Goal: Task Accomplishment & Management: Manage account settings

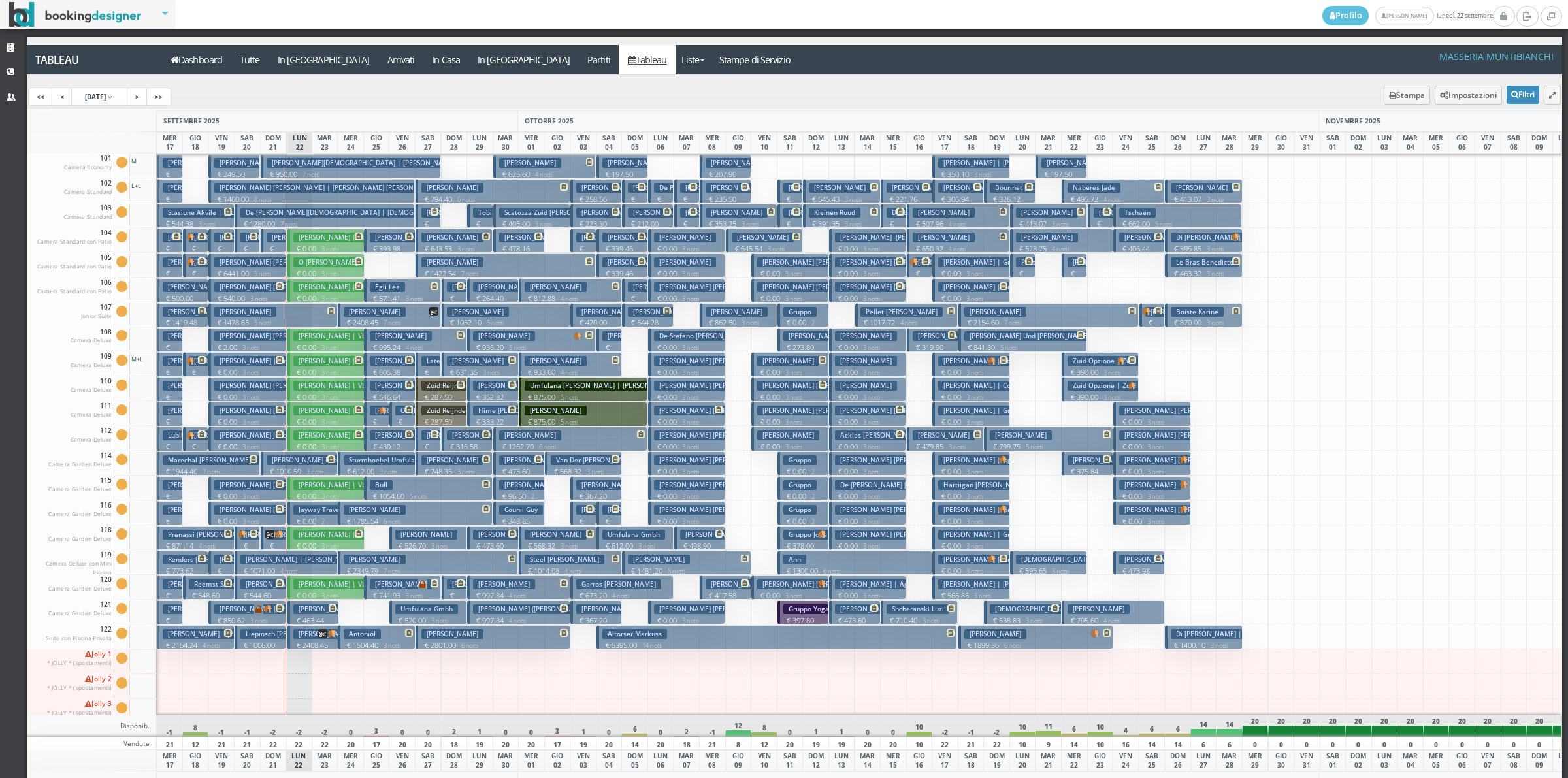
click at [647, 219] on p "€ 212.00 2 notti" at bounding box center [649, 229] width 42 height 20
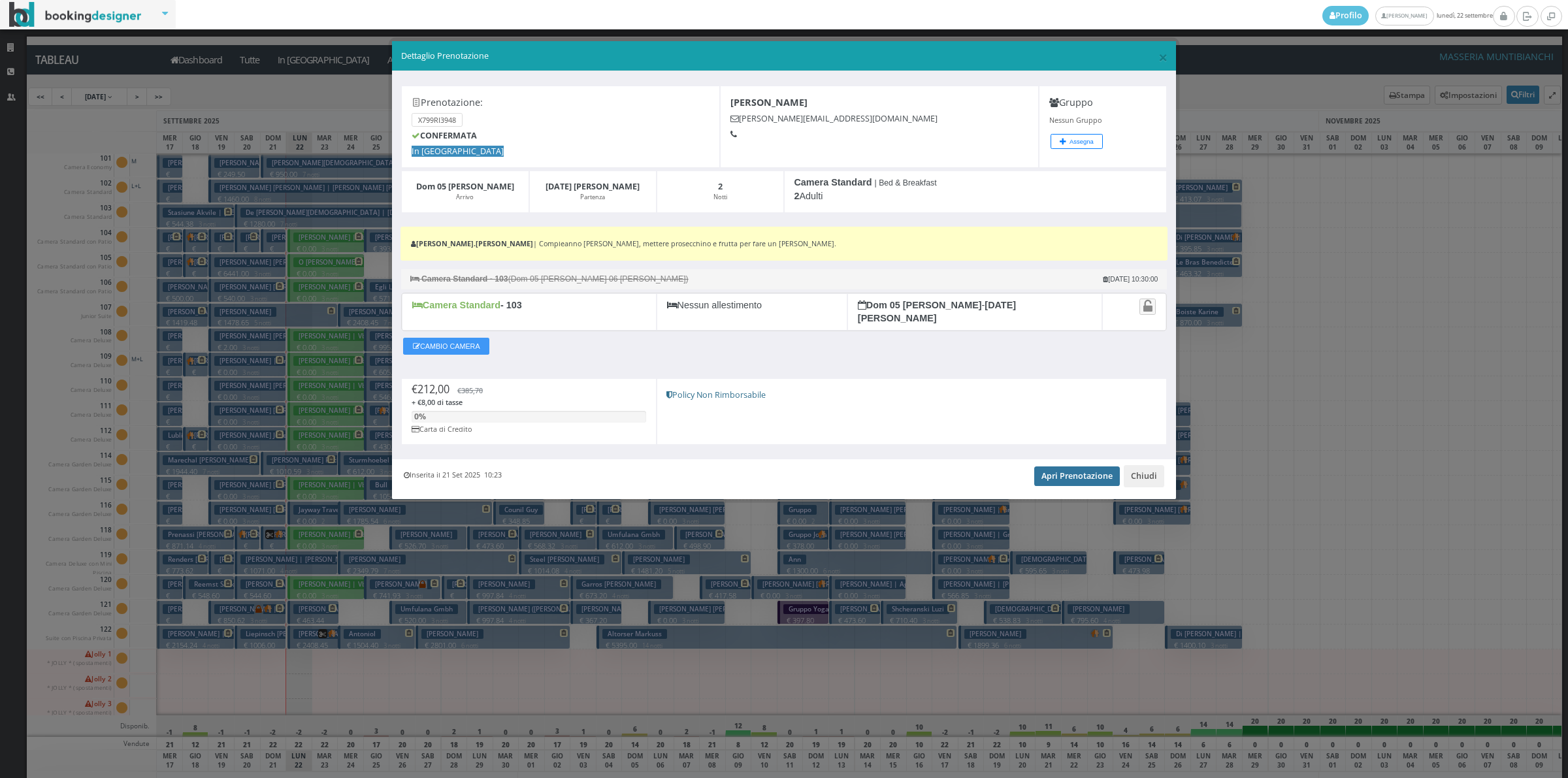
click at [1055, 471] on link "Apri Prenotazione" at bounding box center [1077, 476] width 85 height 19
click at [1141, 469] on button "Chiudi" at bounding box center [1144, 476] width 40 height 23
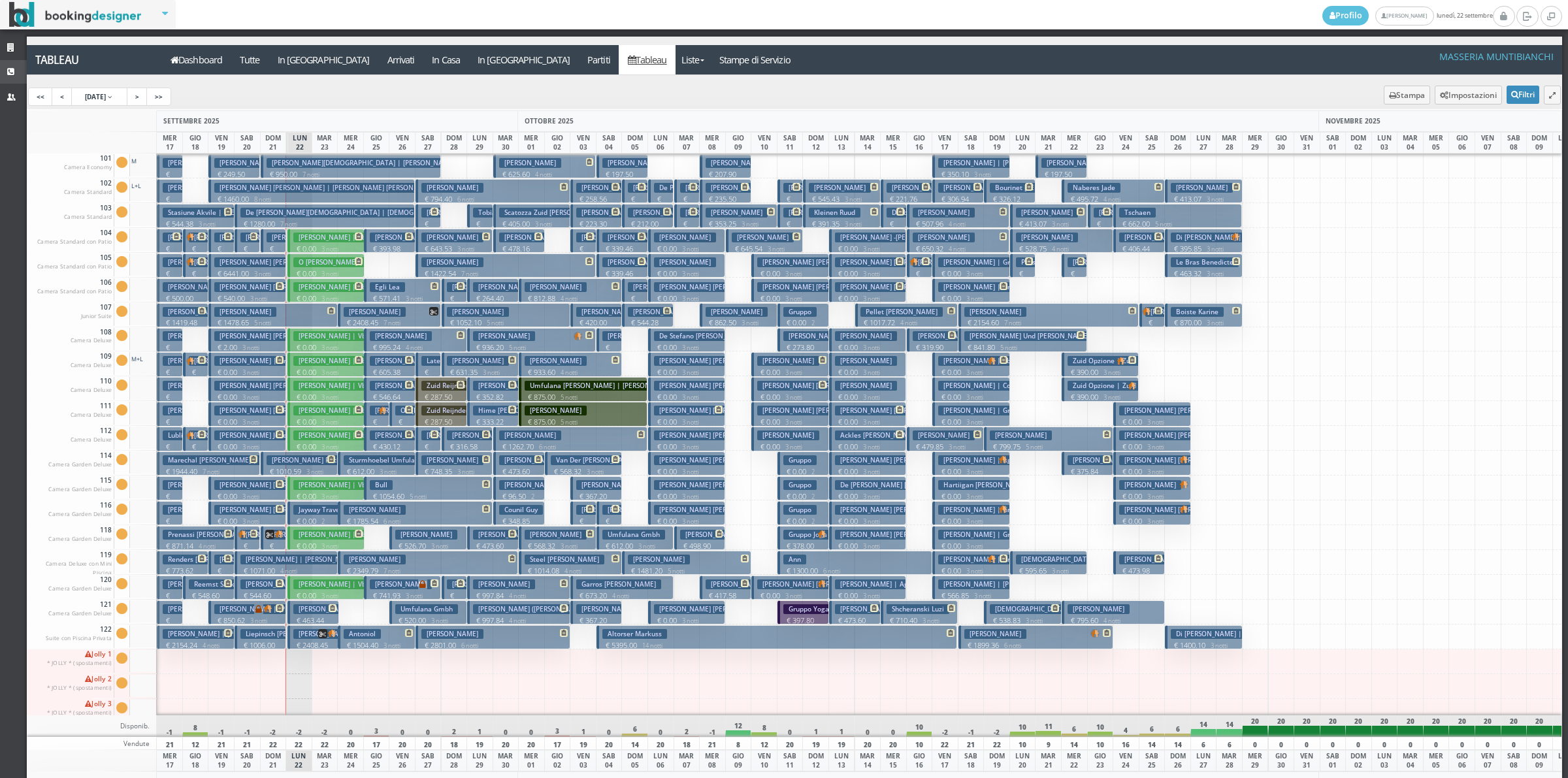
click at [14, 75] on icon at bounding box center [12, 72] width 10 height 9
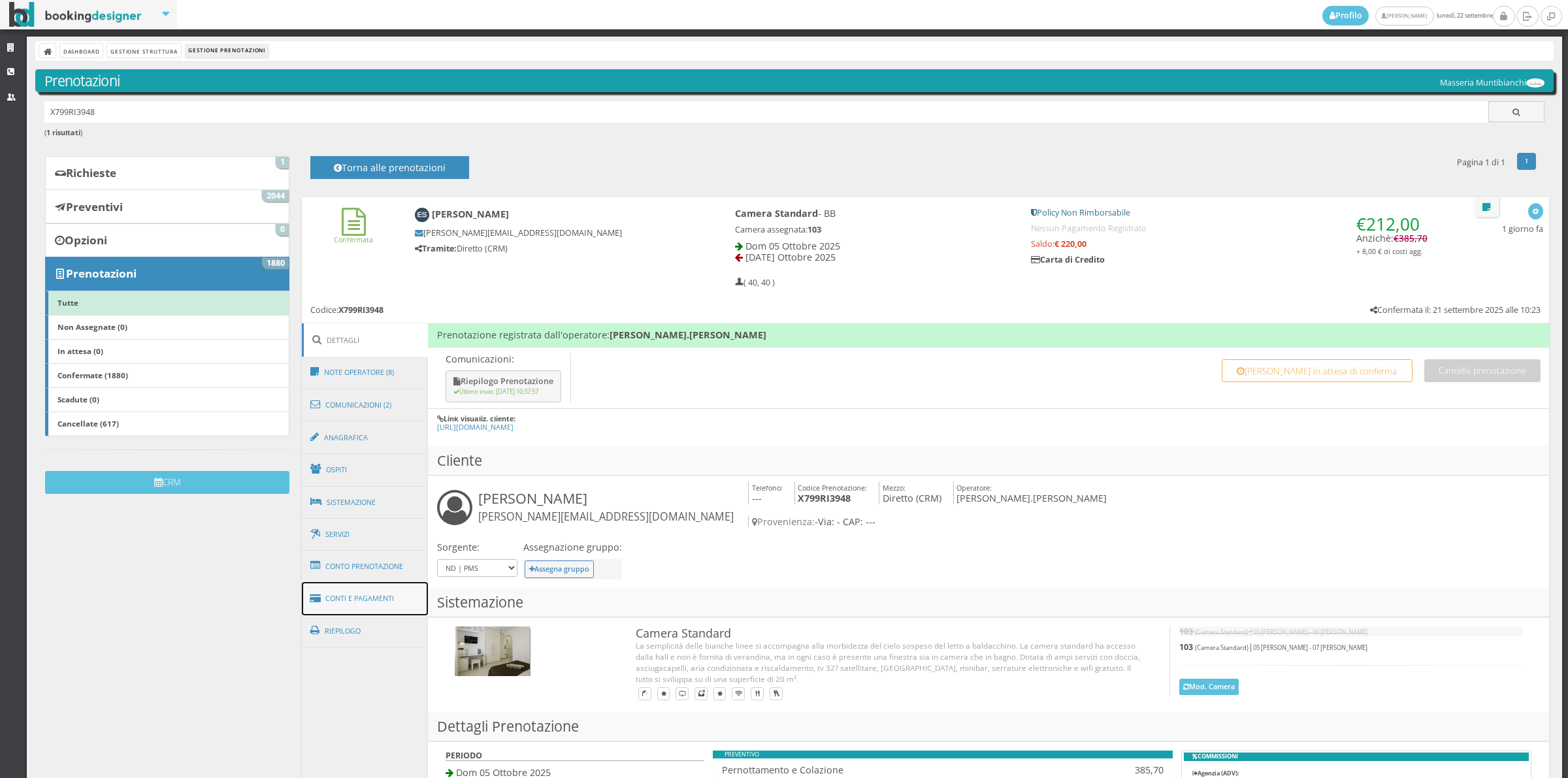
click at [375, 609] on link "Conti e Pagamenti" at bounding box center [364, 598] width 127 height 33
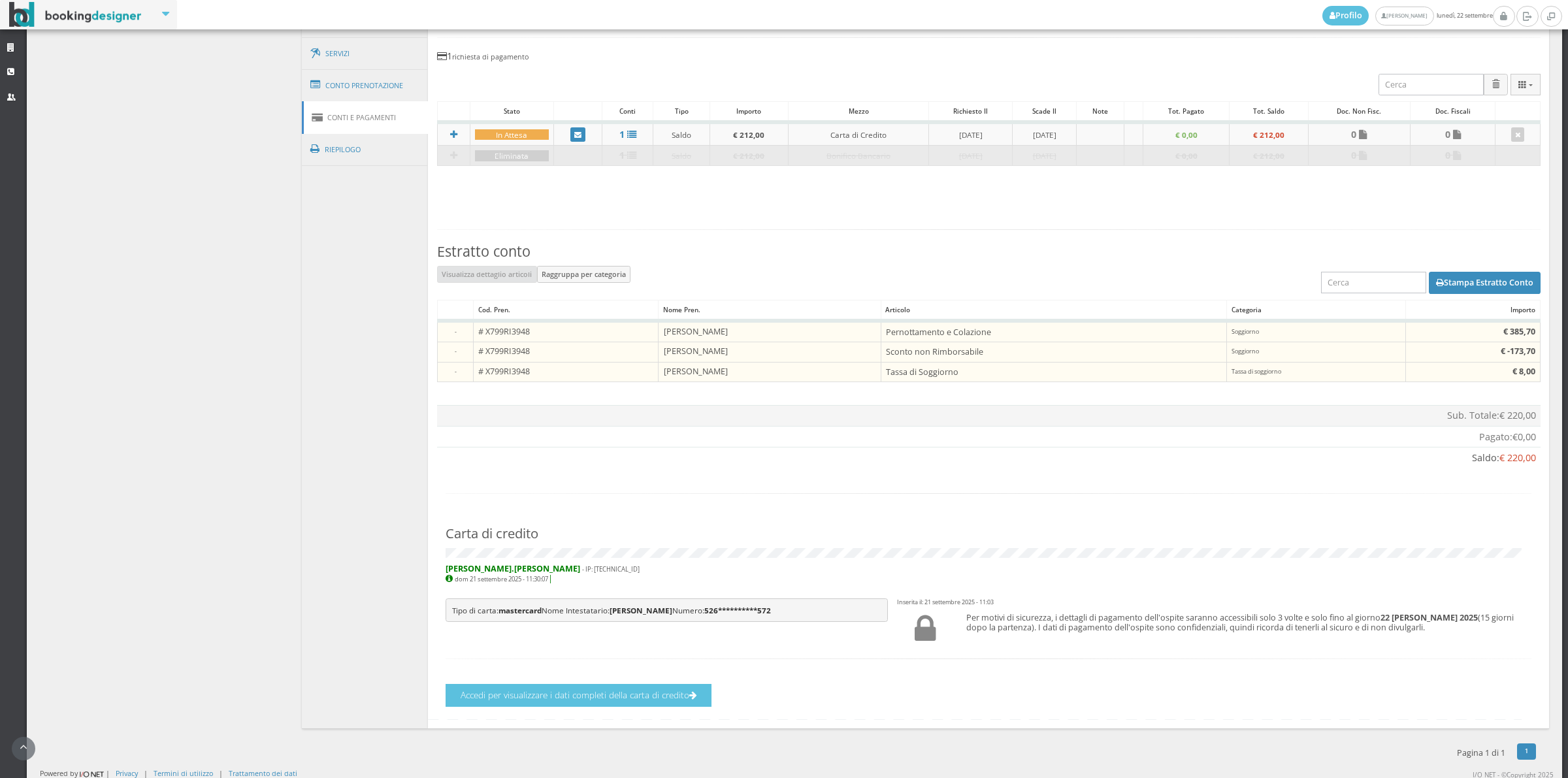
scroll to position [544, 0]
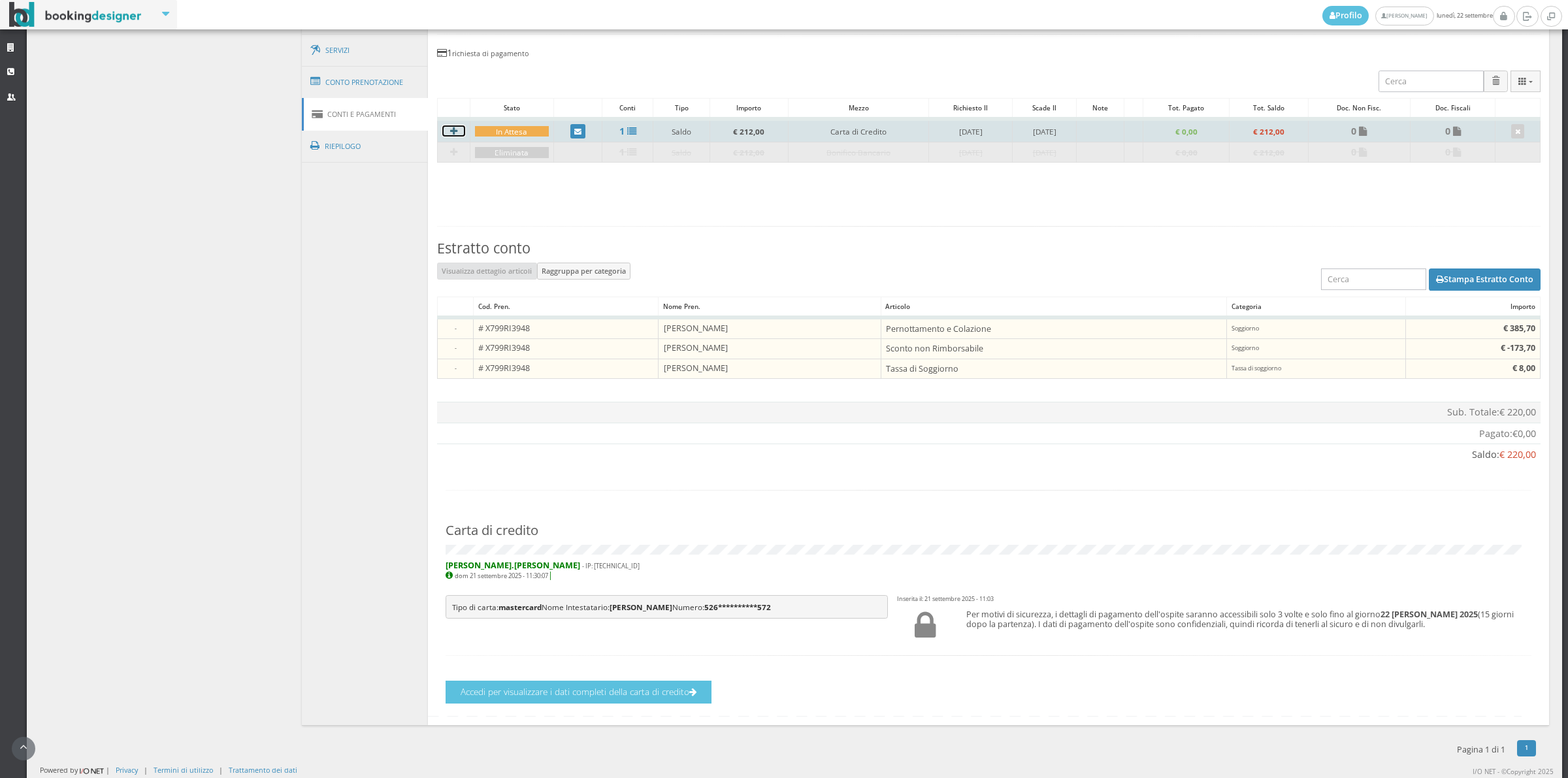
click at [455, 127] on h4 at bounding box center [453, 131] width 23 height 11
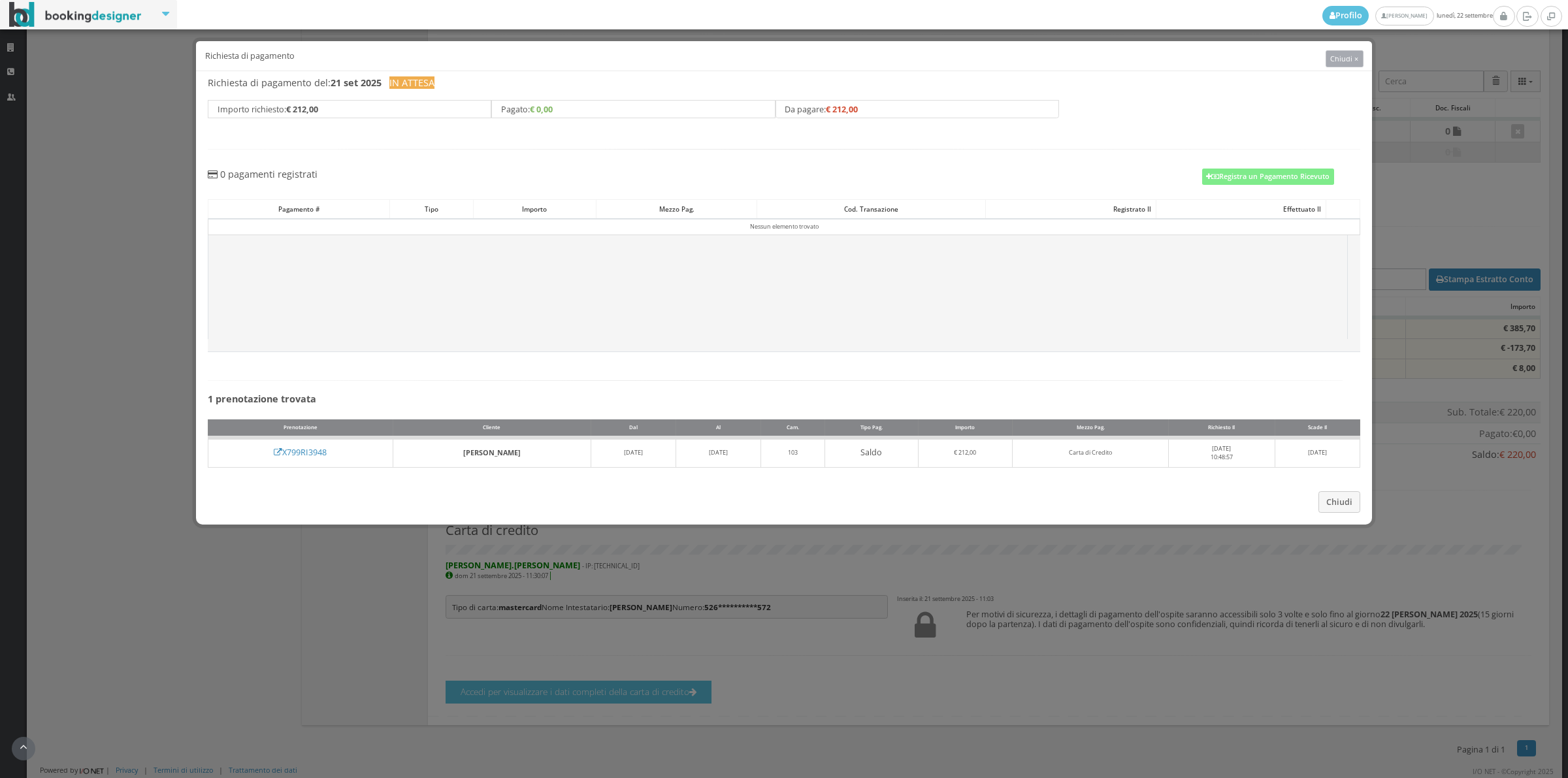
click at [1336, 62] on span "Chiudi ×" at bounding box center [1344, 58] width 28 height 10
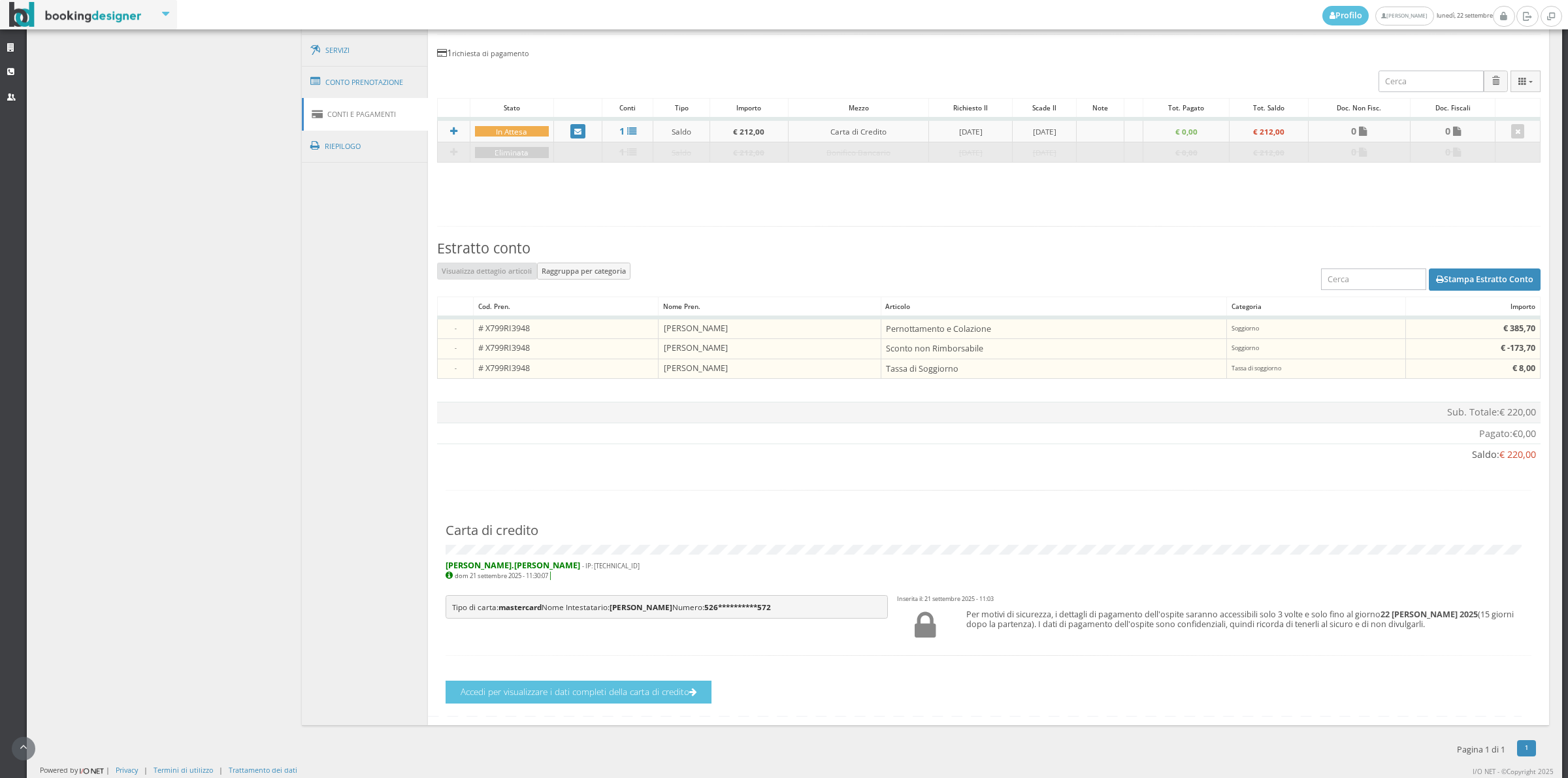
scroll to position [545, 0]
click at [567, 691] on button "Accedi per visualizzare i dati completi della carta di credito" at bounding box center [578, 692] width 266 height 23
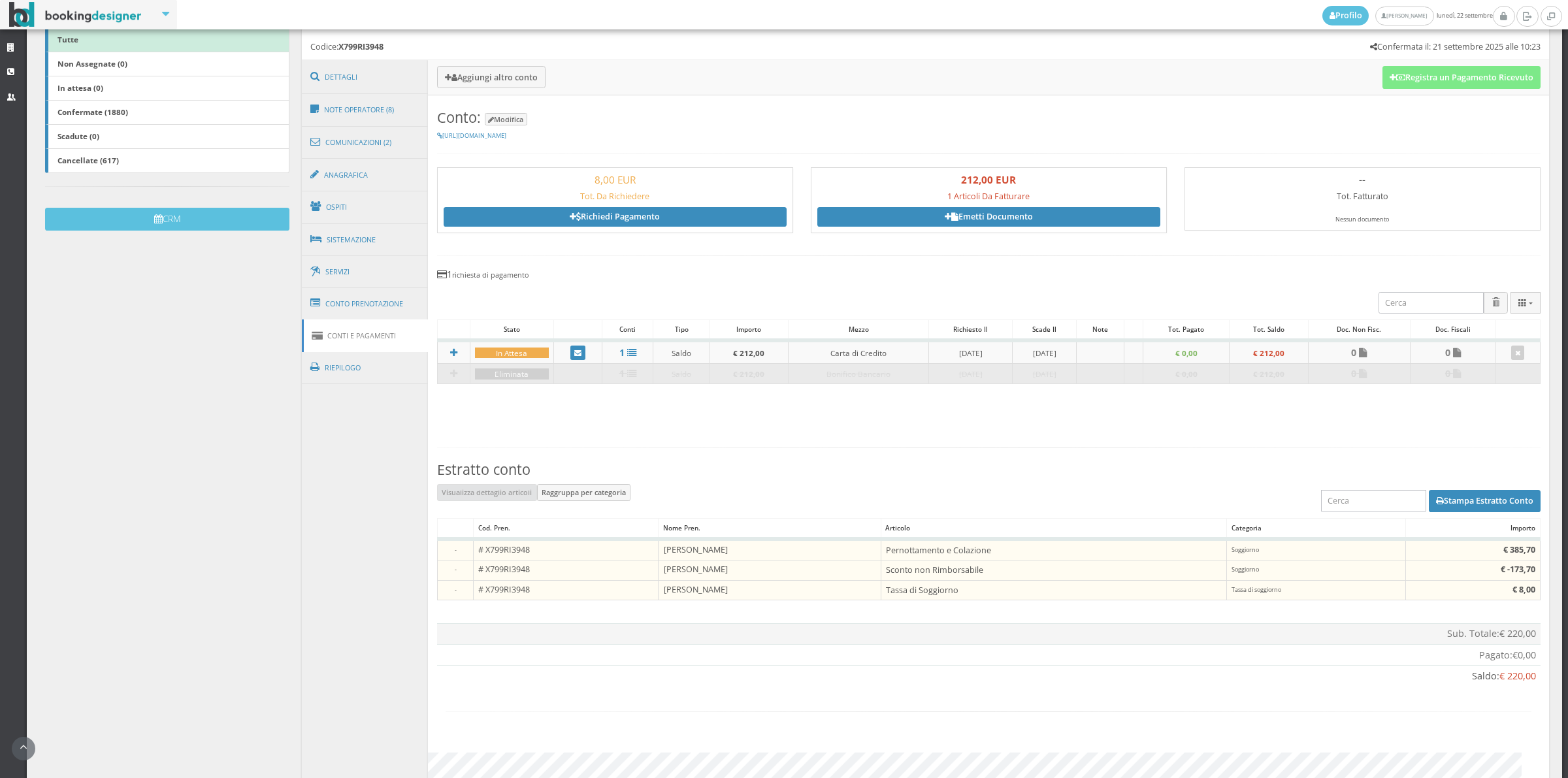
scroll to position [292, 0]
click at [1452, 82] on button "Registra un Pagamento Ricevuto" at bounding box center [1461, 78] width 158 height 23
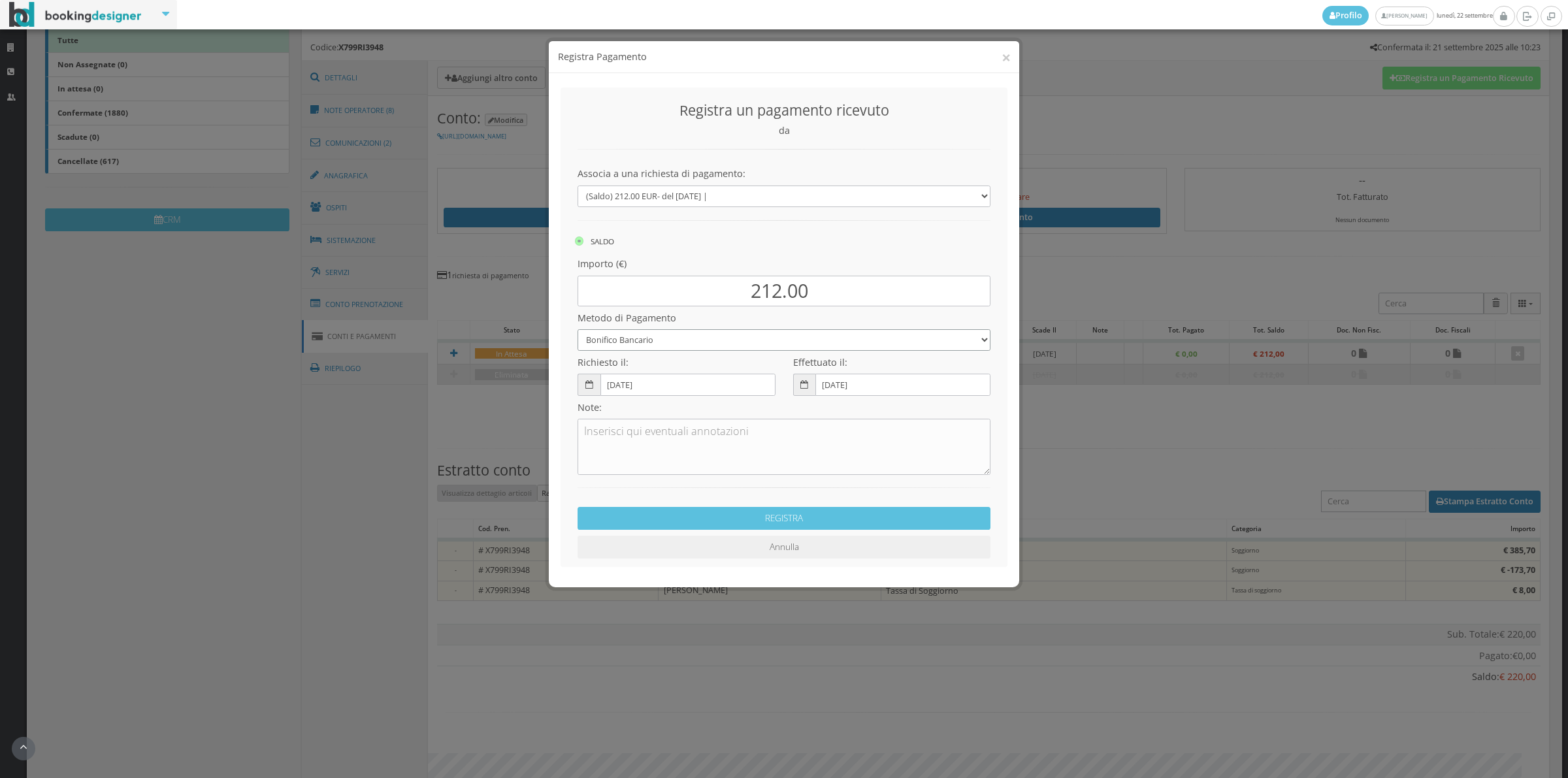
click at [639, 344] on select "Bonifico Bancario Carta di Credito Contanti Assegno Bancario Assegno Circolare …" at bounding box center [783, 340] width 413 height 22
select select "2589"
click at [577, 330] on select "Bonifico Bancario Carta di Credito Contanti Assegno Bancario Assegno Circolare …" at bounding box center [783, 340] width 413 height 22
click at [641, 452] on textarea at bounding box center [783, 447] width 413 height 56
type textarea "Pagonline ok"
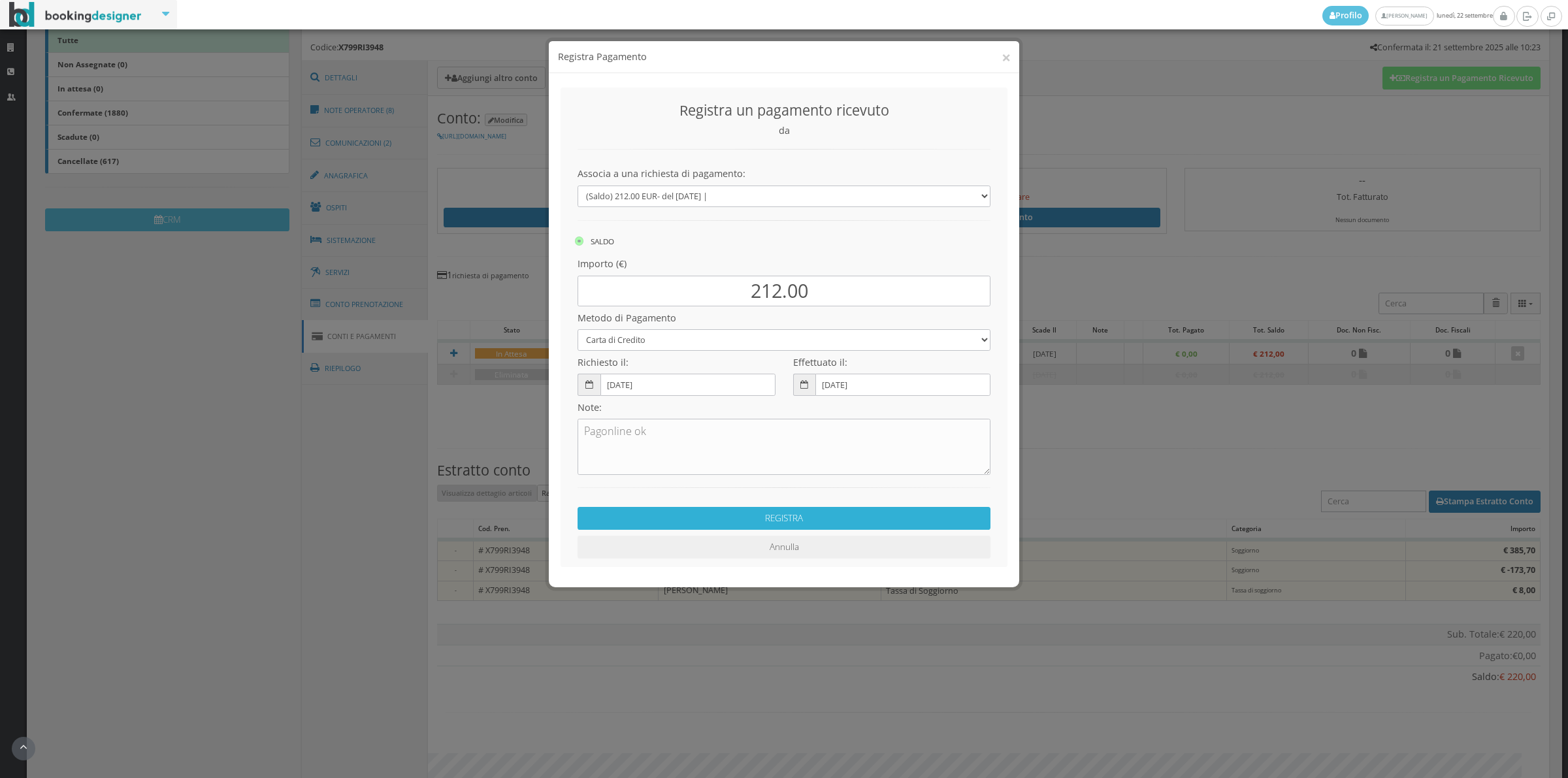
click at [720, 515] on button "REGISTRA" at bounding box center [783, 518] width 413 height 23
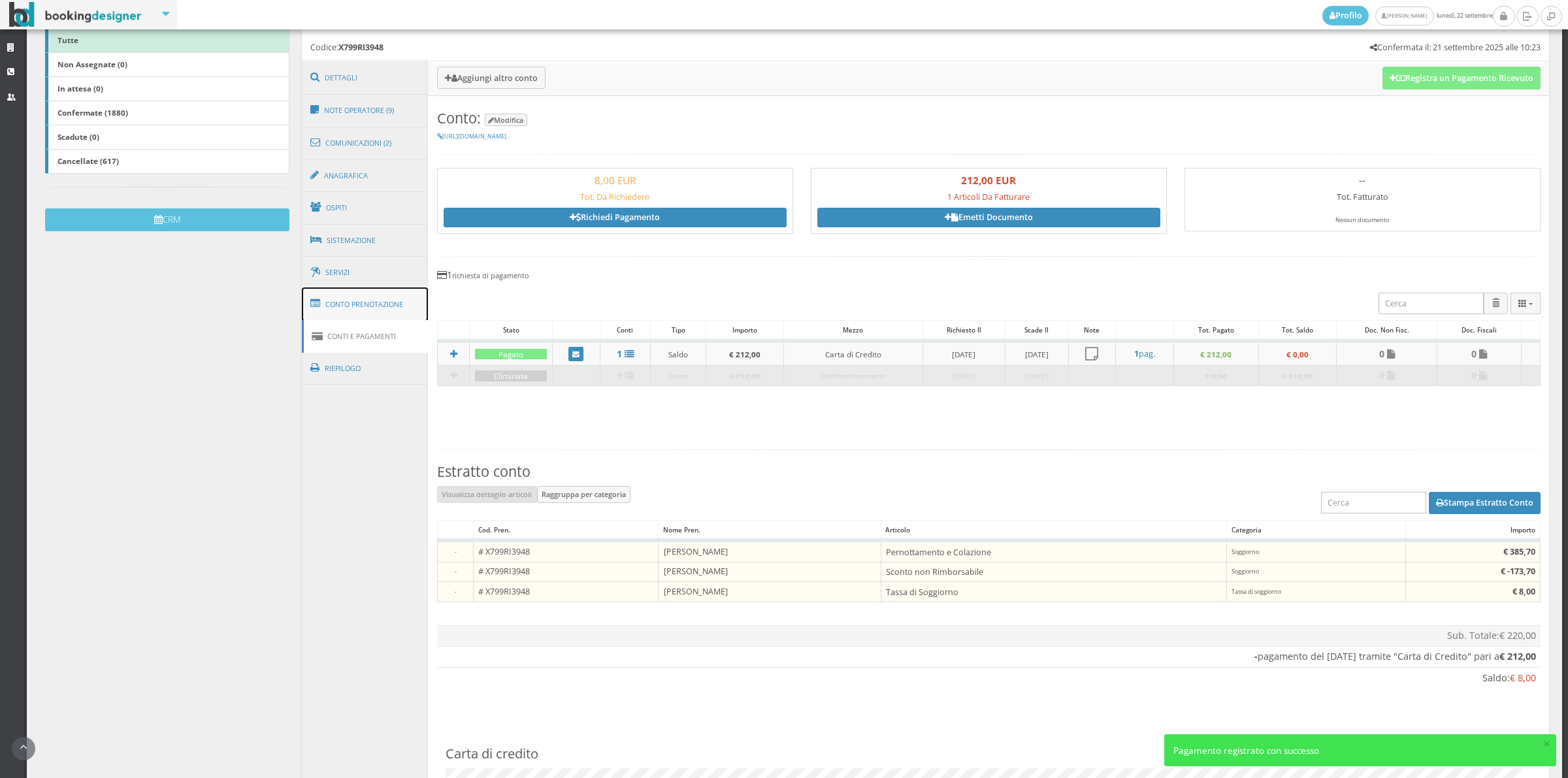
click at [367, 302] on link "Conto Prenotazione" at bounding box center [364, 305] width 127 height 34
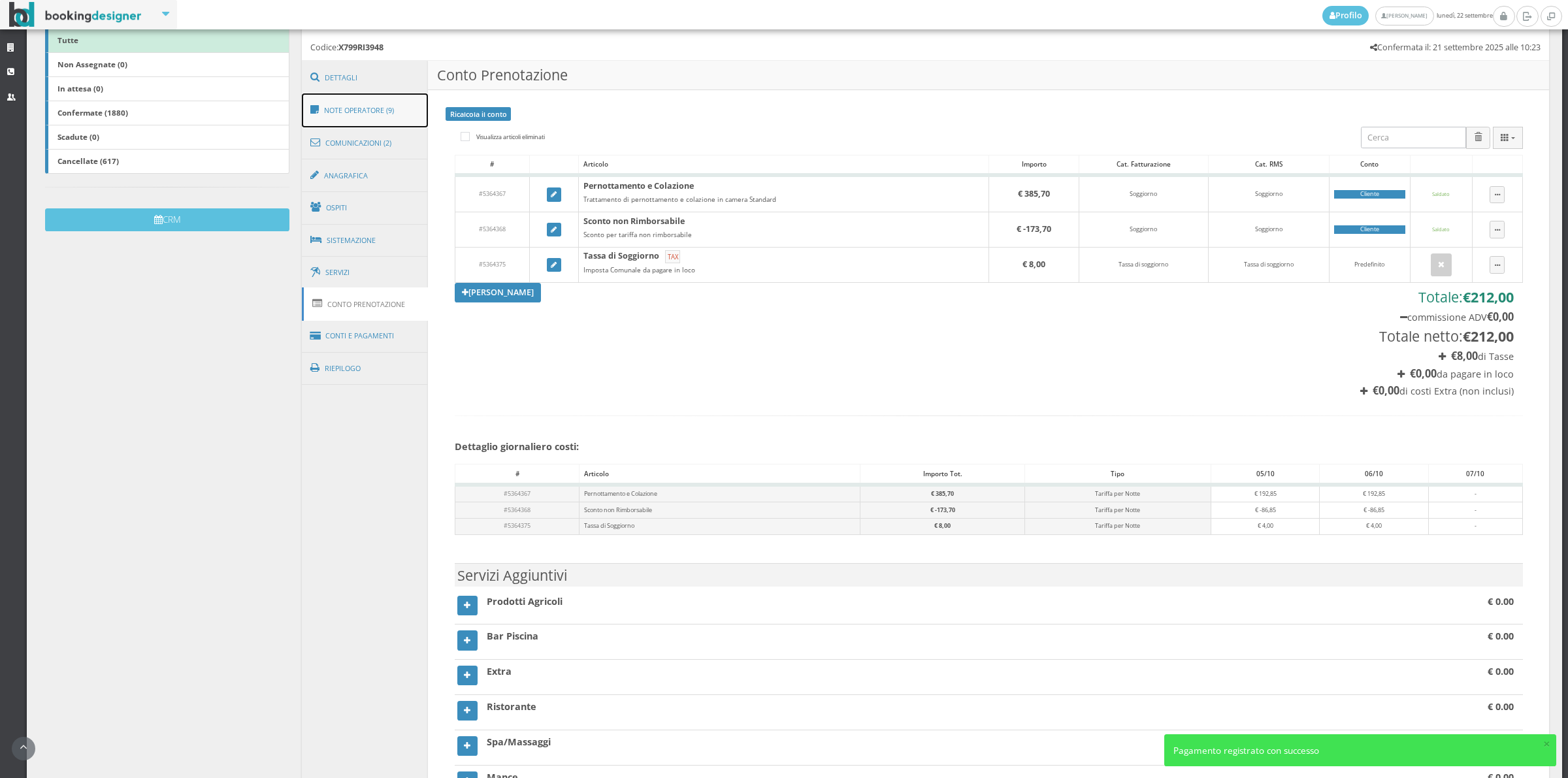
click at [379, 110] on link "Note Operatore (9)" at bounding box center [364, 110] width 127 height 34
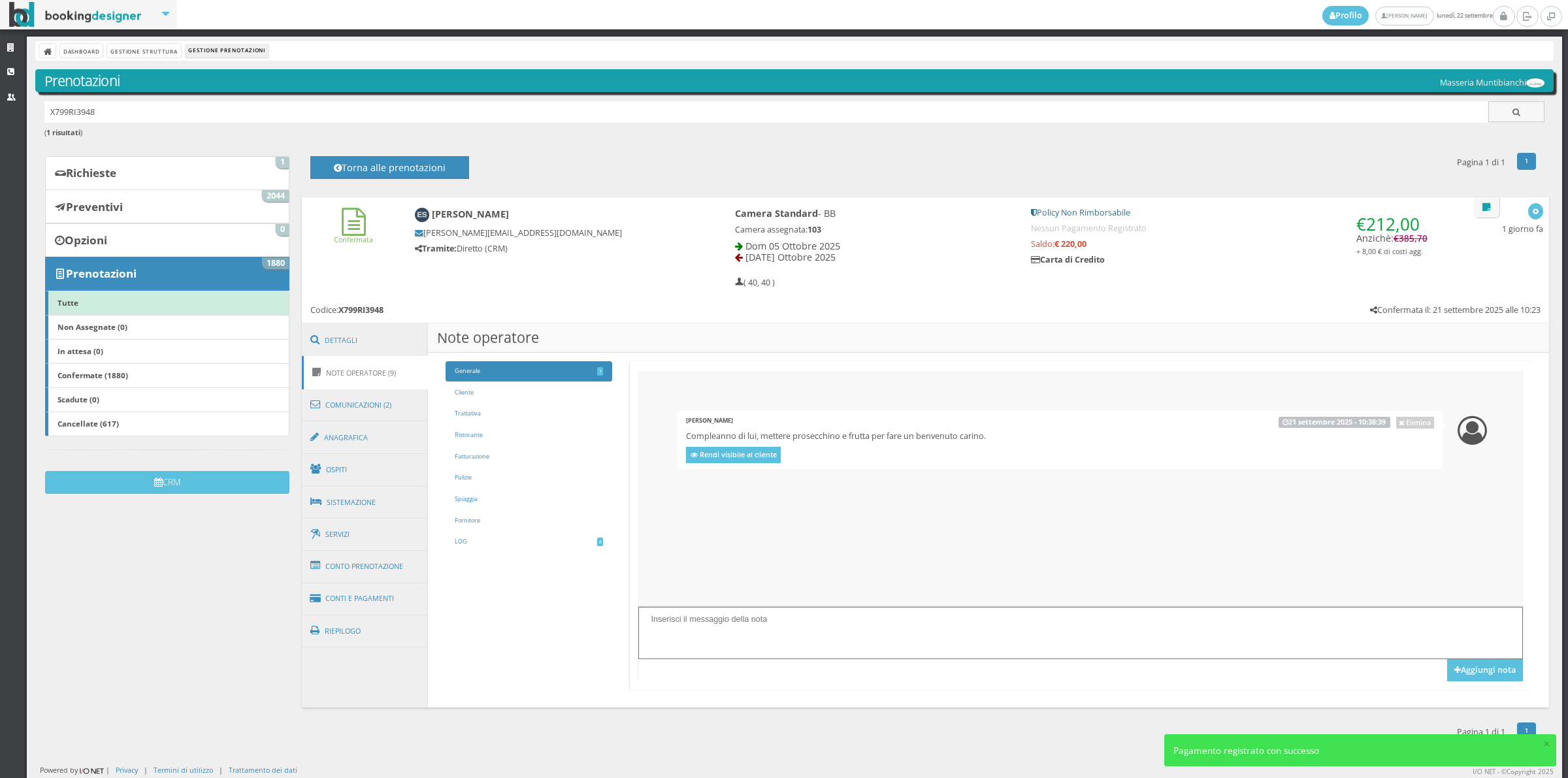
scroll to position [0, 0]
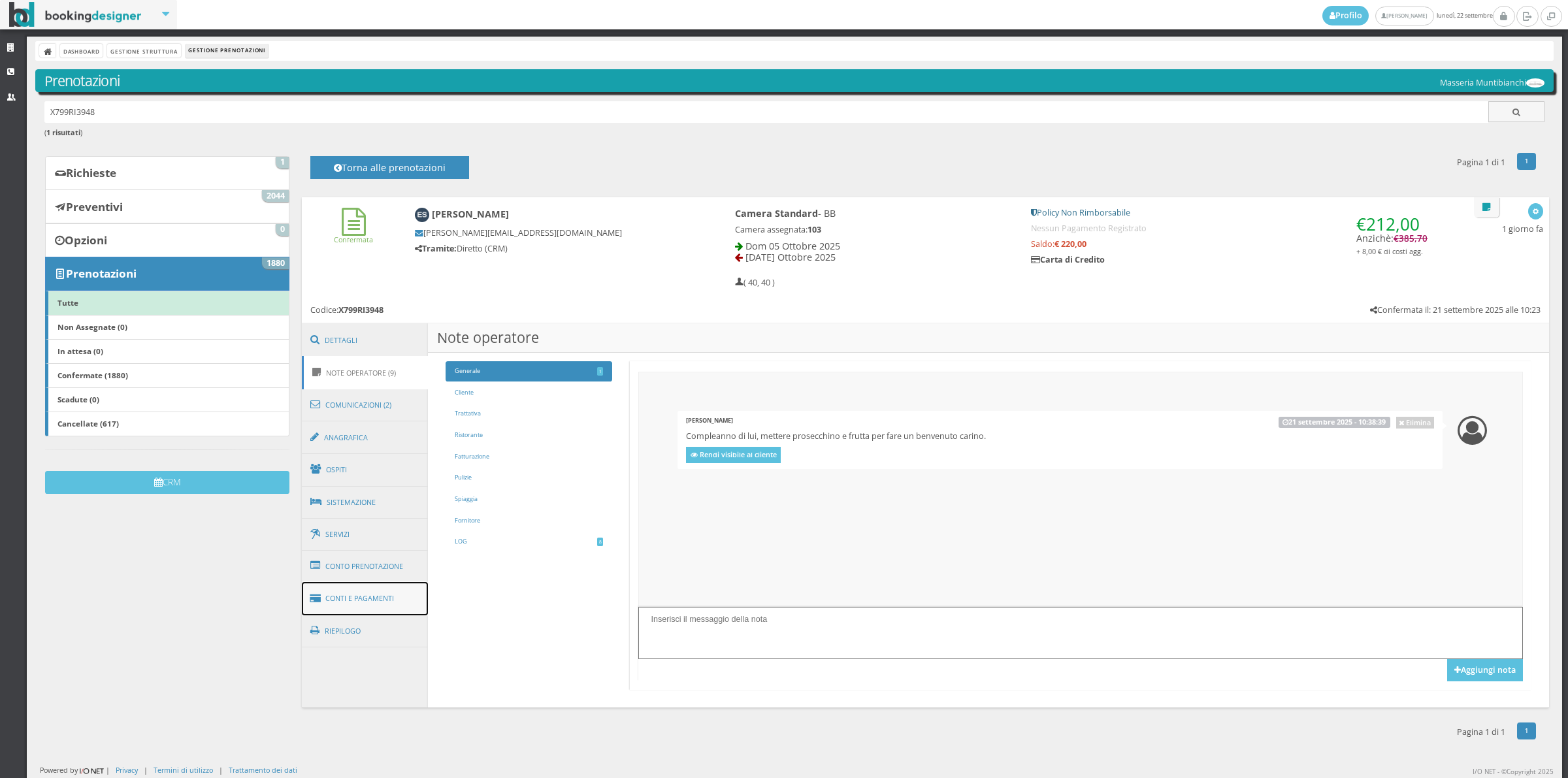
click at [399, 591] on link "Conti e Pagamenti" at bounding box center [364, 598] width 127 height 33
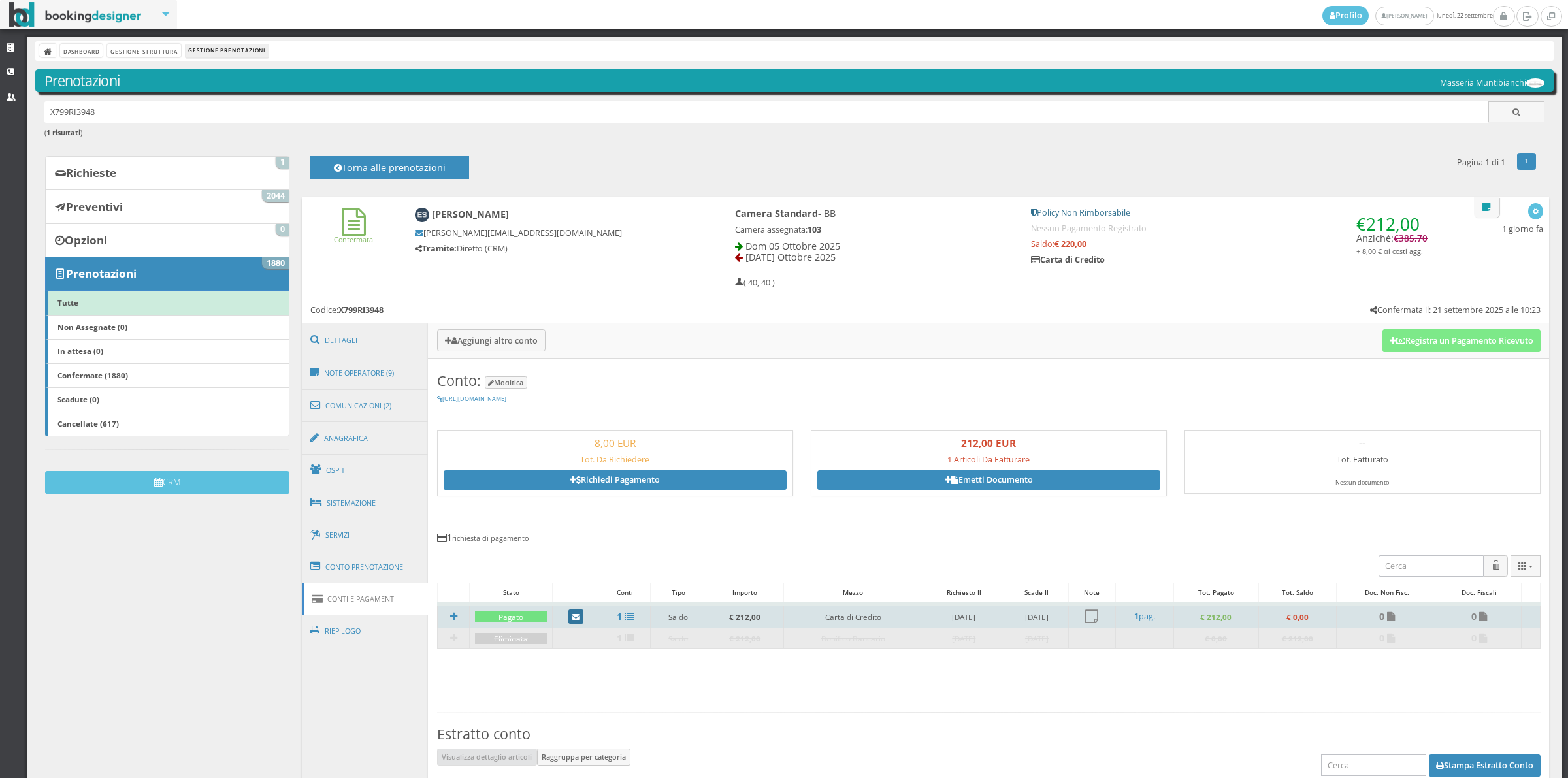
click at [572, 616] on icon at bounding box center [575, 617] width 7 height 7
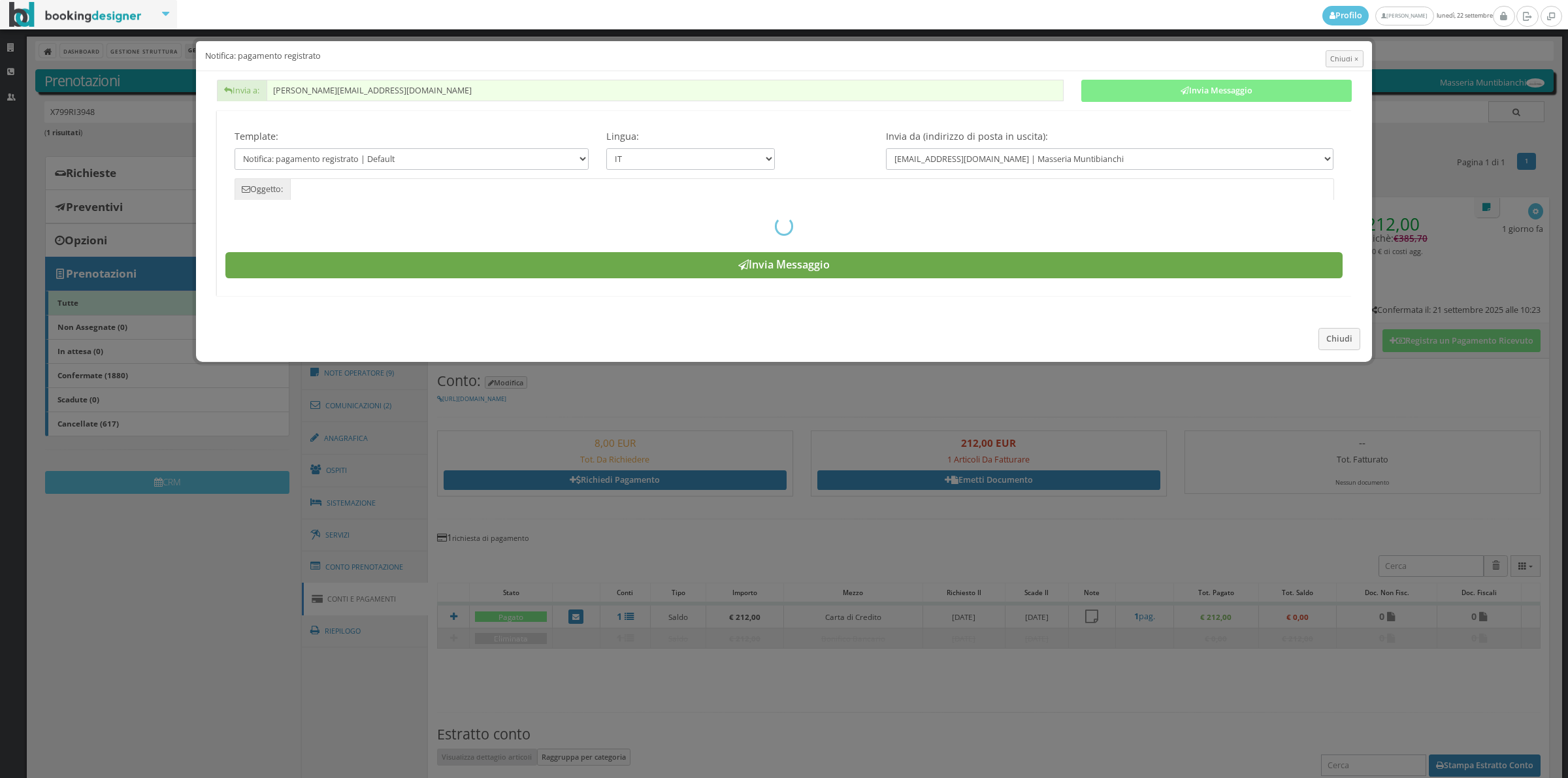
type input "Pagamento registrato - Prenotazione: X799RI3948 -"
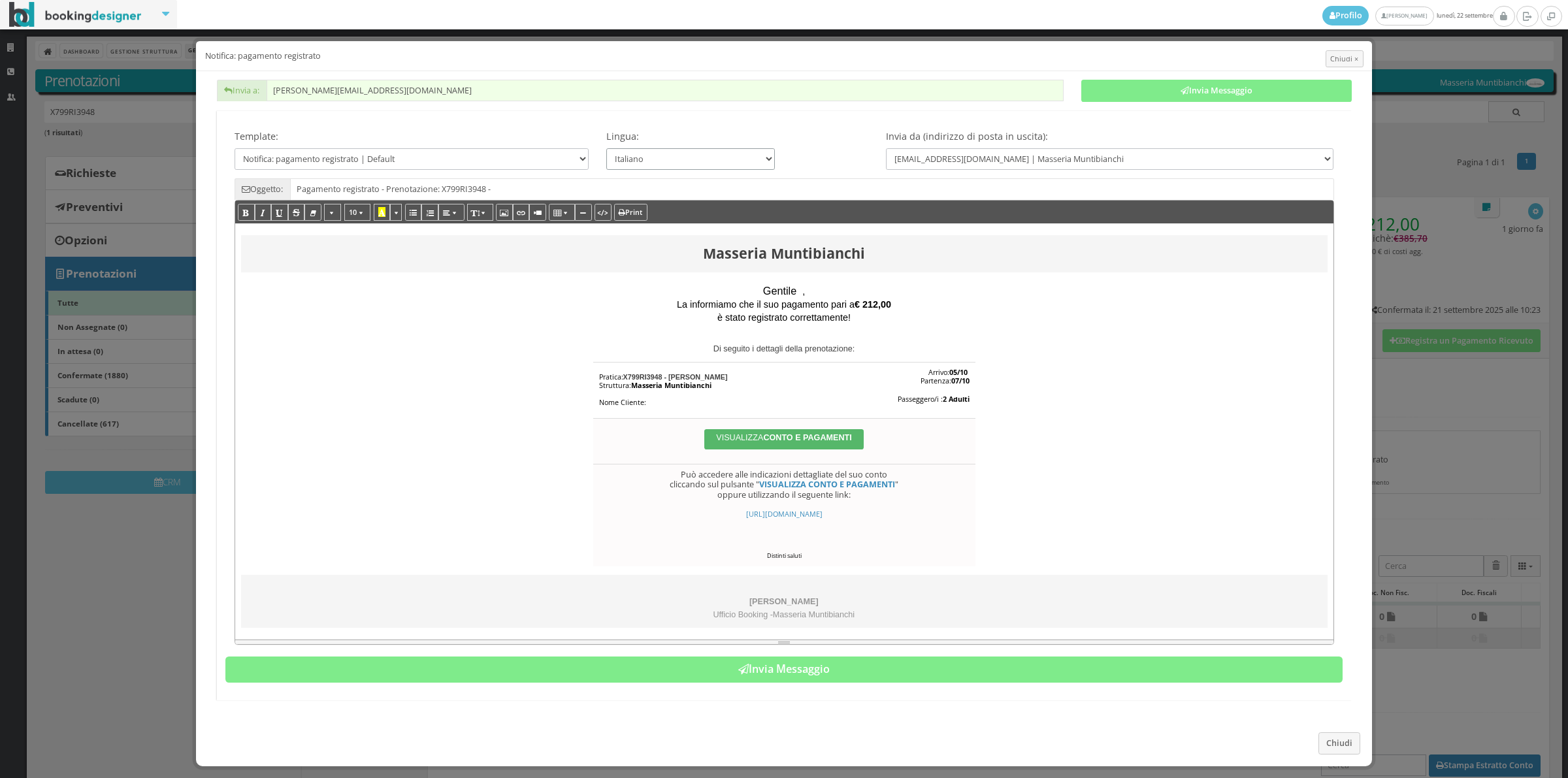
click at [674, 162] on select "Italiano Deutsch English Français" at bounding box center [690, 159] width 169 height 22
select select "en"
click at [606, 148] on select "Italiano Deutsch English Français" at bounding box center [690, 159] width 169 height 22
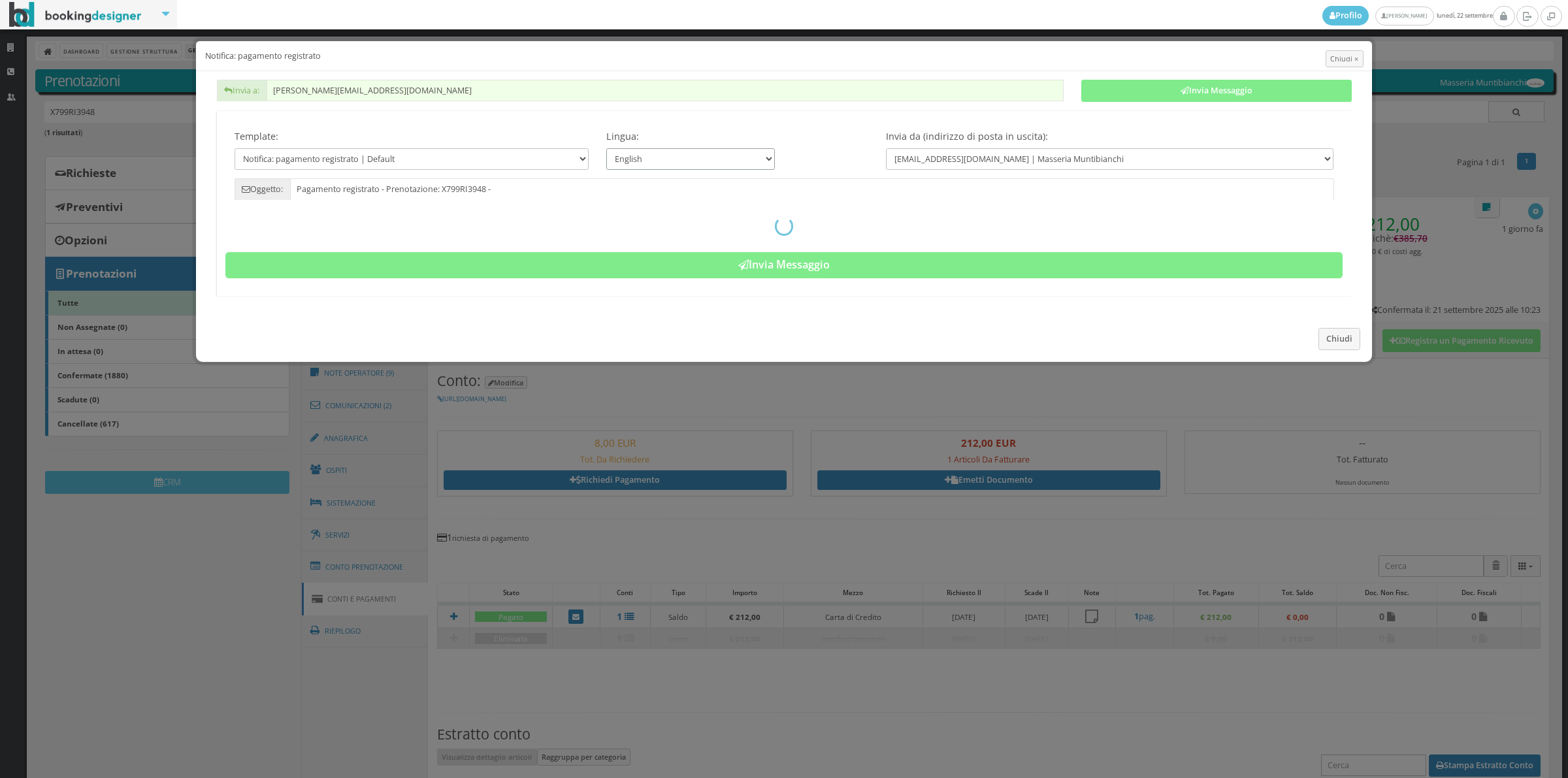
type input "Registered payment - Reservation: X799RI3948 -"
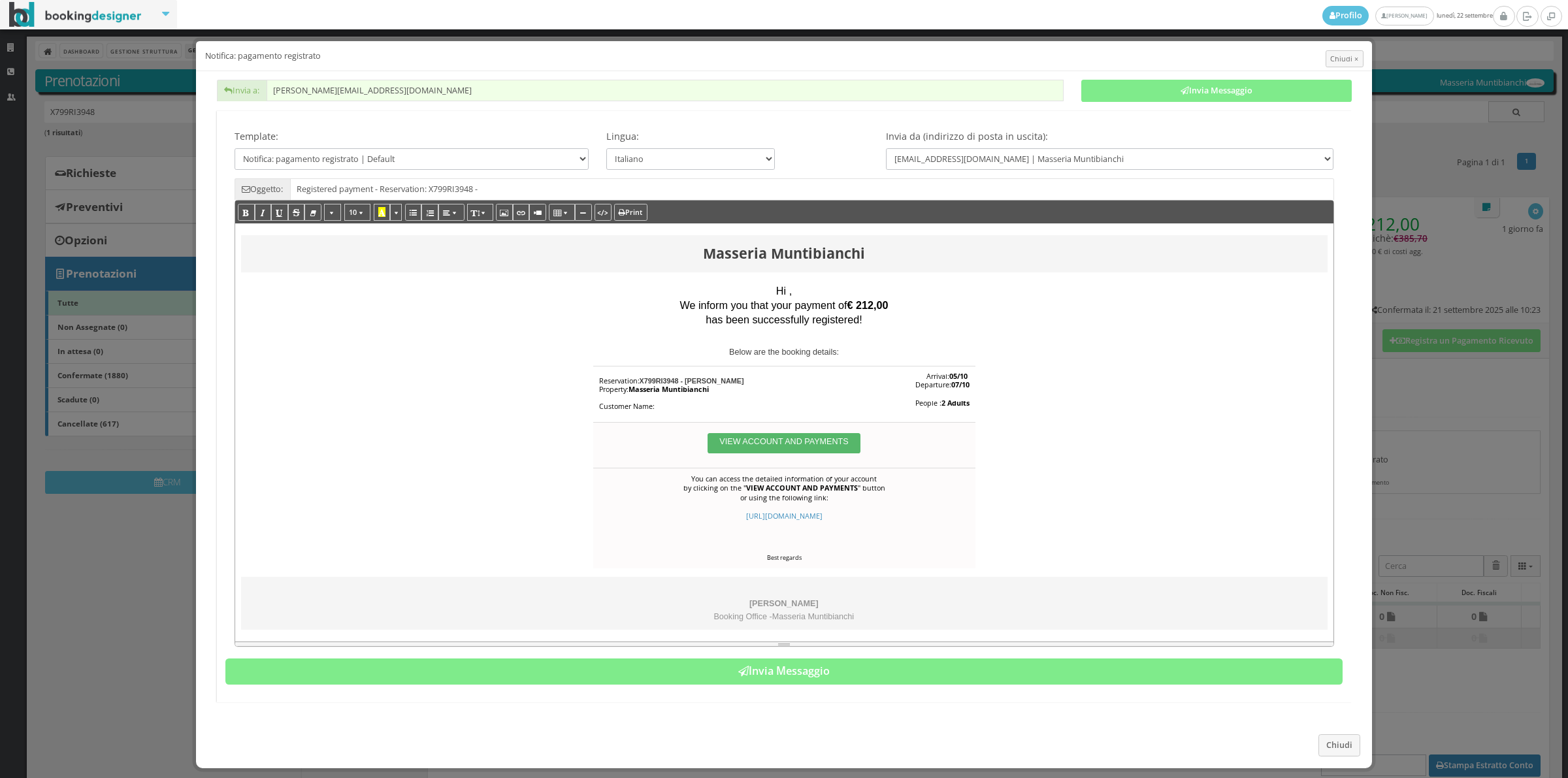
click at [785, 293] on span "Hi ," at bounding box center [784, 291] width 16 height 12
click at [781, 288] on span "Hi ," at bounding box center [784, 291] width 16 height 12
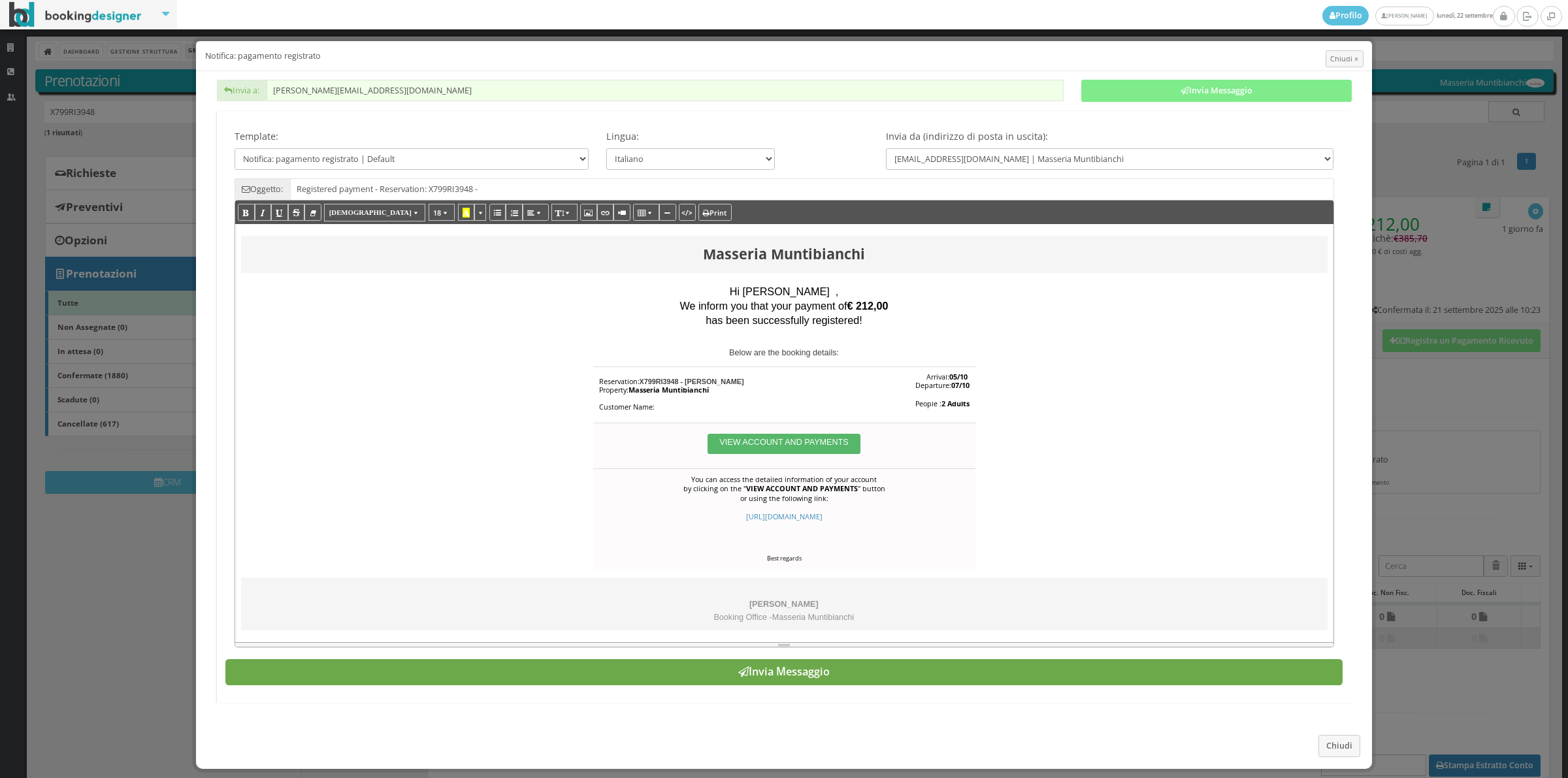
click at [869, 675] on button "Invia Messaggio" at bounding box center [784, 672] width 1117 height 26
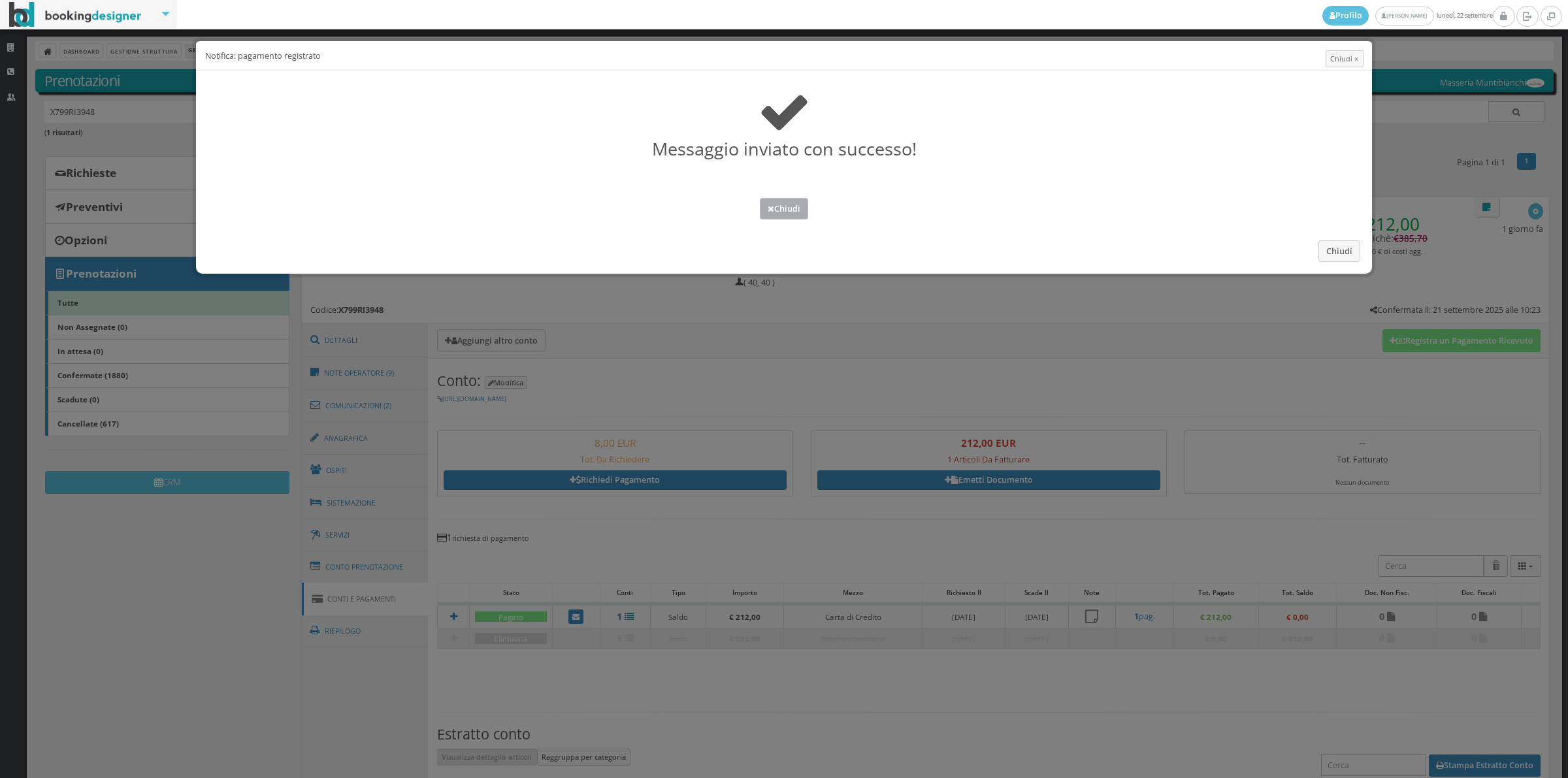
click at [772, 213] on button "Chiudi" at bounding box center [784, 209] width 48 height 22
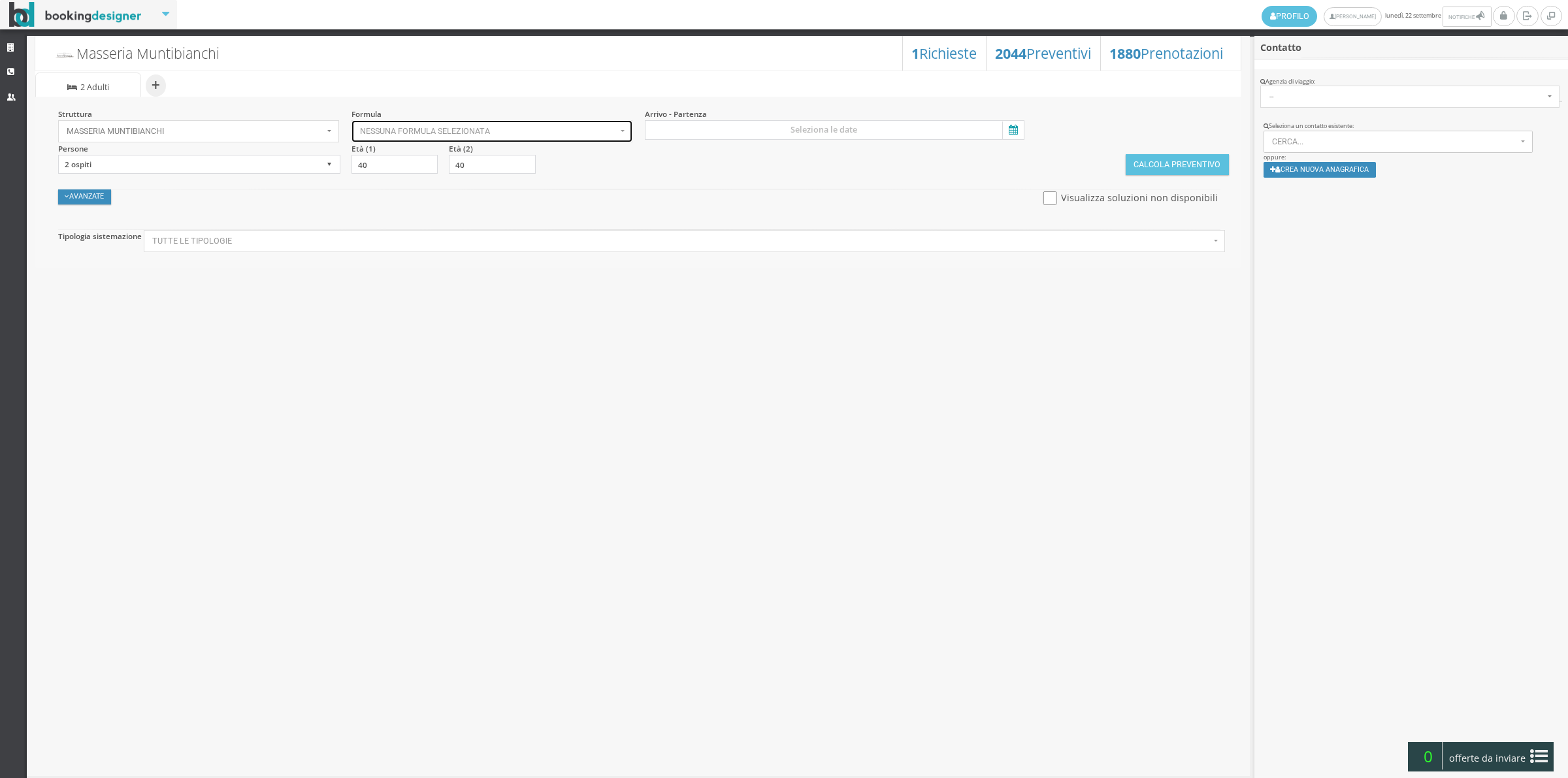
click at [394, 129] on span "Nessuna formula selezionata" at bounding box center [488, 131] width 256 height 9
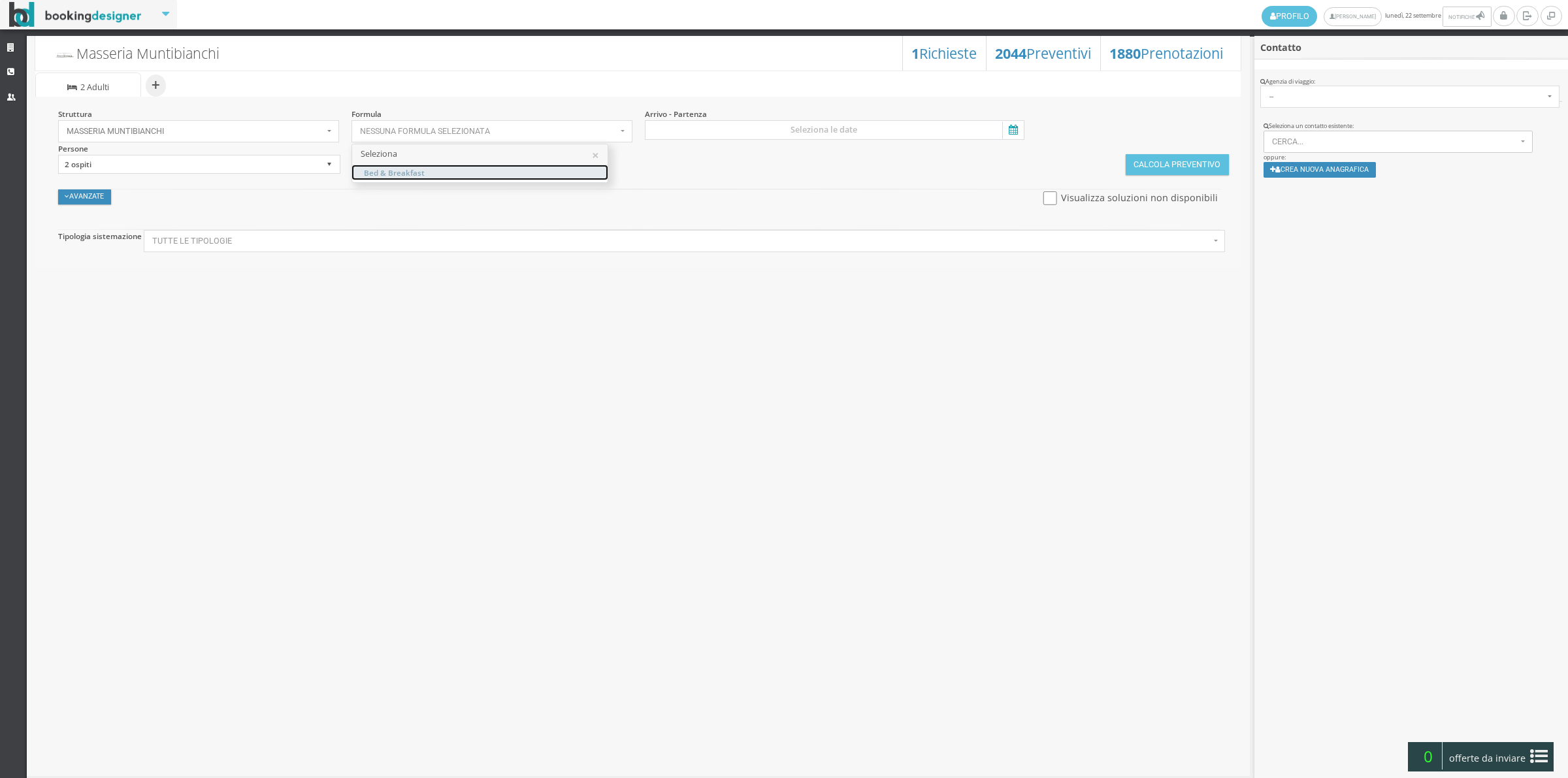
click at [373, 174] on span "Bed & Breakfast" at bounding box center [394, 172] width 61 height 11
select select "4"
click at [870, 126] on input at bounding box center [835, 130] width 380 height 19
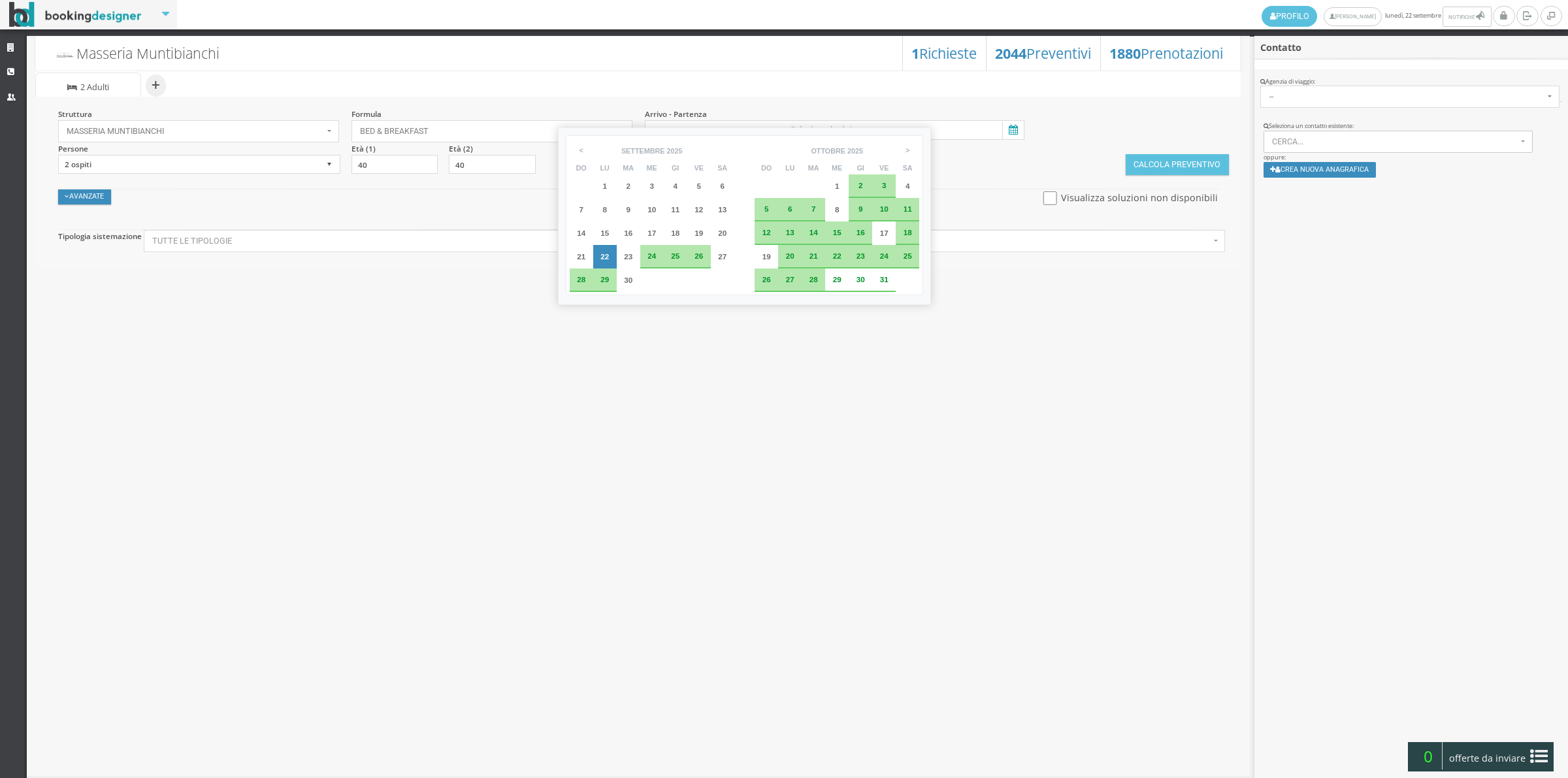
click at [859, 181] on span "2" at bounding box center [861, 185] width 5 height 9
click at [873, 184] on div "3" at bounding box center [883, 186] width 23 height 23
type input "[DATE] - [DATE]"
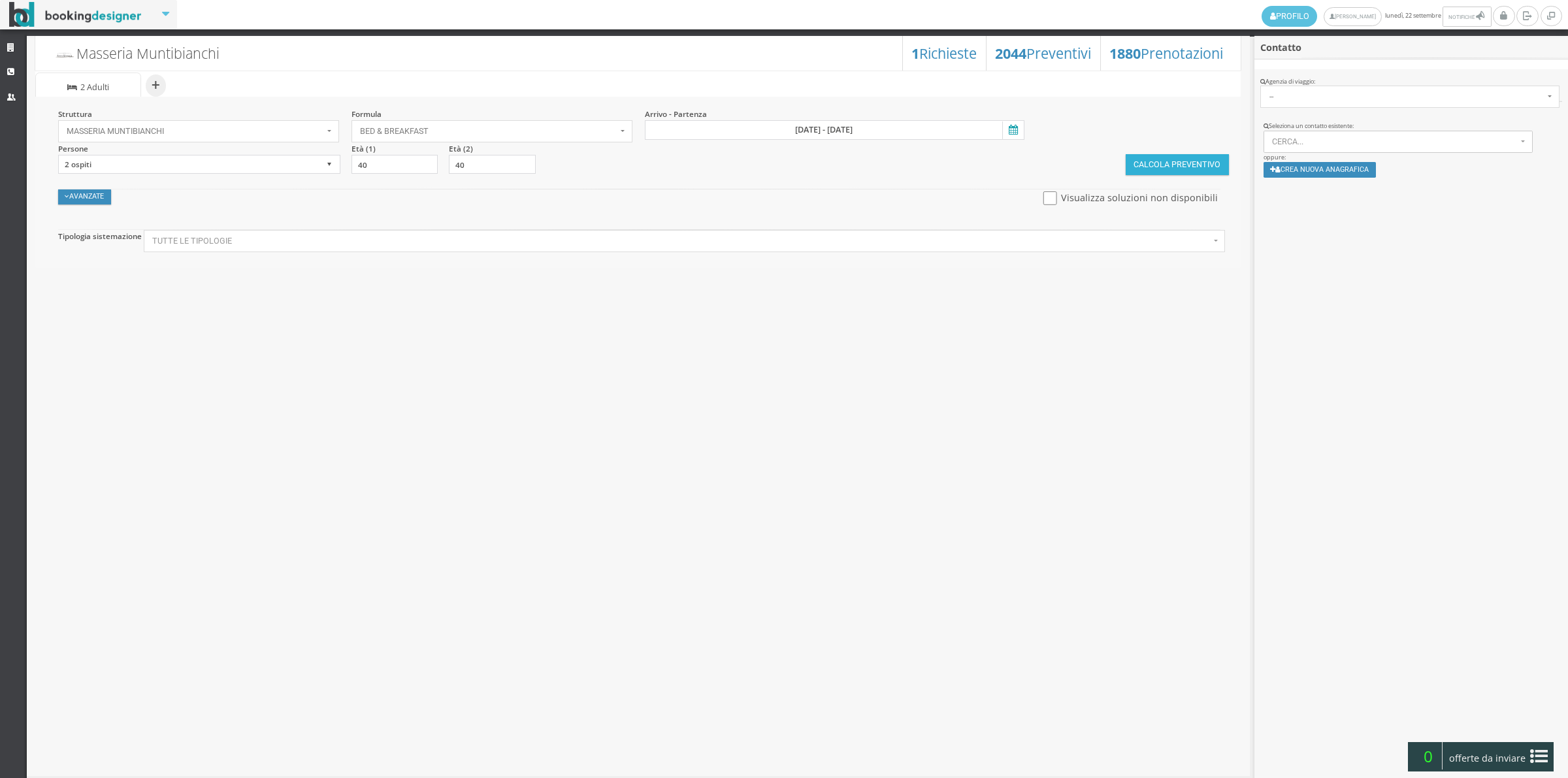
click at [1157, 166] on button "Calcola Preventivo" at bounding box center [1176, 164] width 103 height 21
